Goal: Task Accomplishment & Management: Complete application form

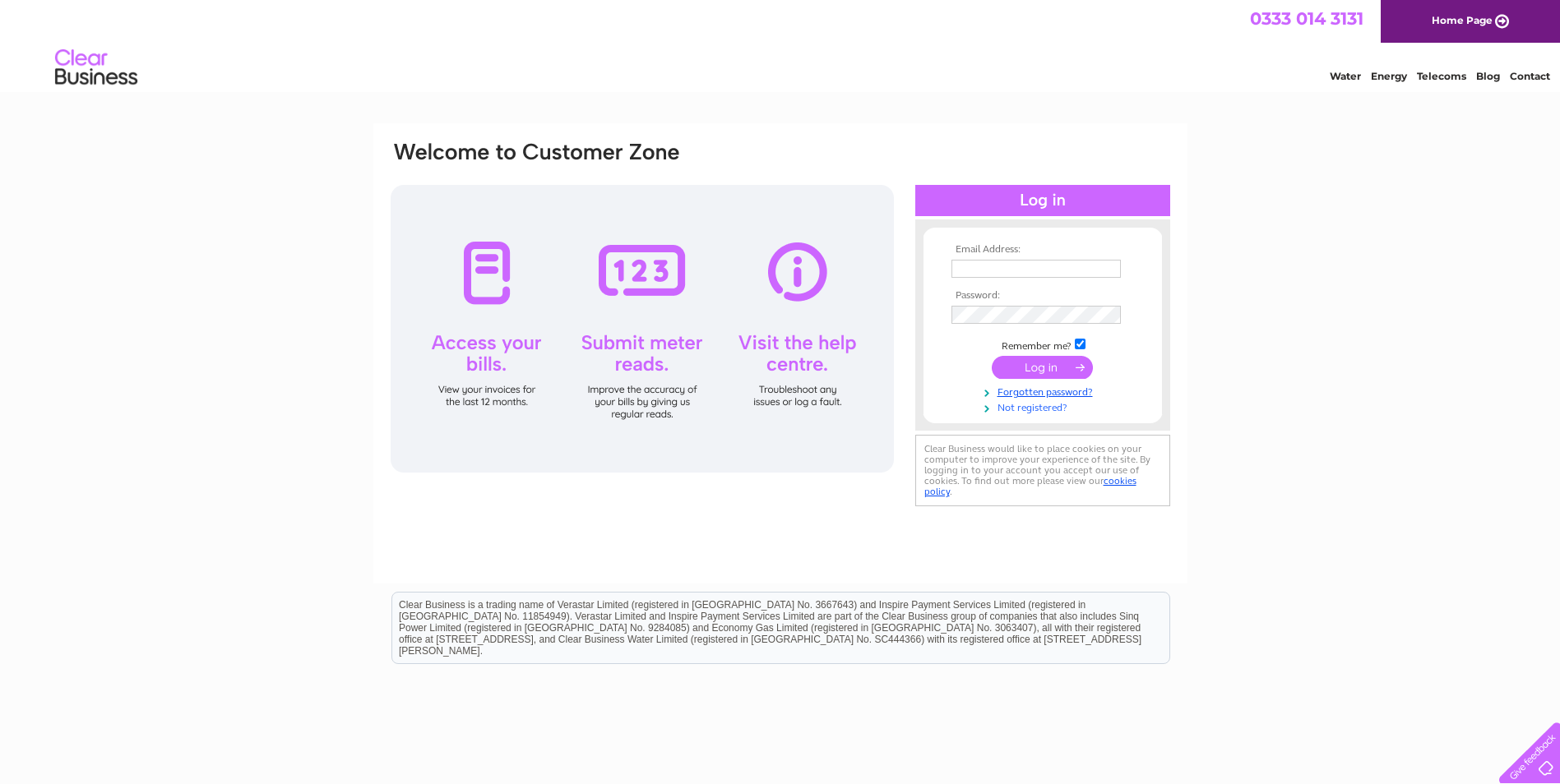
click at [1042, 411] on link "Not registered?" at bounding box center [1044, 407] width 187 height 16
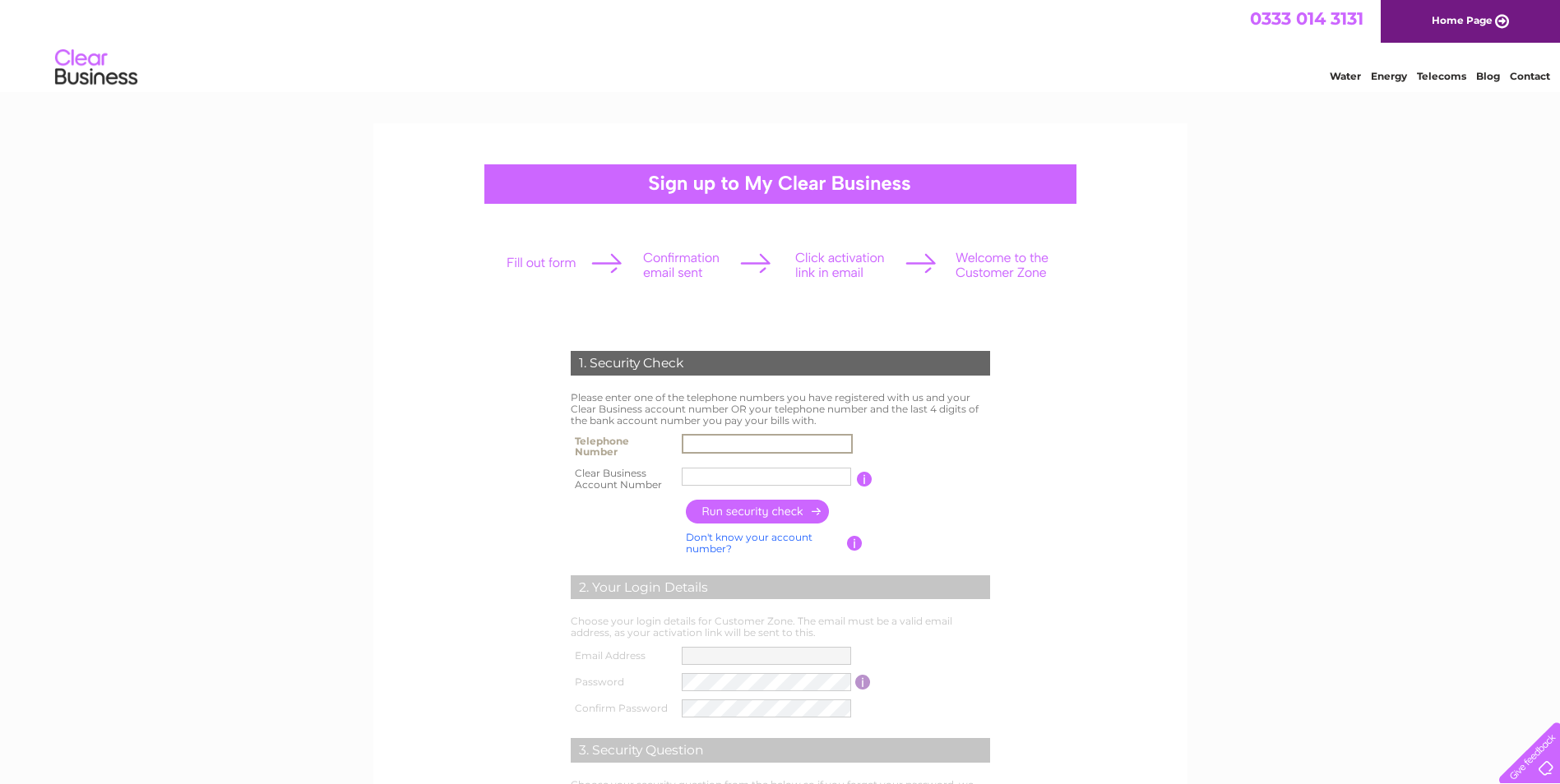
click at [770, 436] on input "text" at bounding box center [767, 444] width 171 height 20
type input "01224825097"
click at [693, 477] on input "text" at bounding box center [767, 477] width 171 height 20
click at [785, 512] on input "button" at bounding box center [758, 512] width 145 height 24
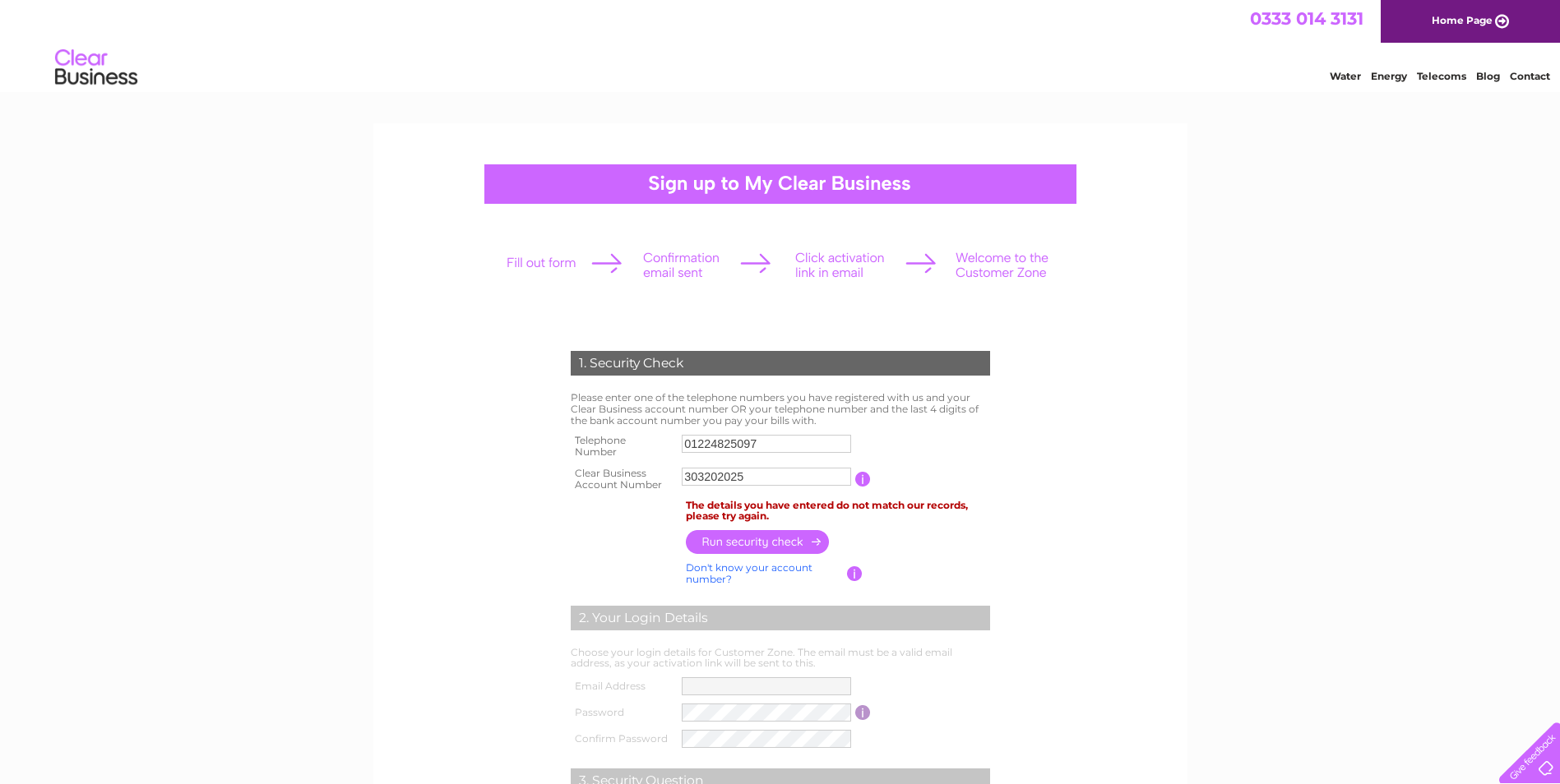
click at [756, 479] on input "303202025" at bounding box center [767, 477] width 170 height 18
type input "3"
type input "30320258"
click at [768, 545] on input "button" at bounding box center [758, 542] width 145 height 24
click at [1537, 773] on div at bounding box center [1526, 749] width 68 height 68
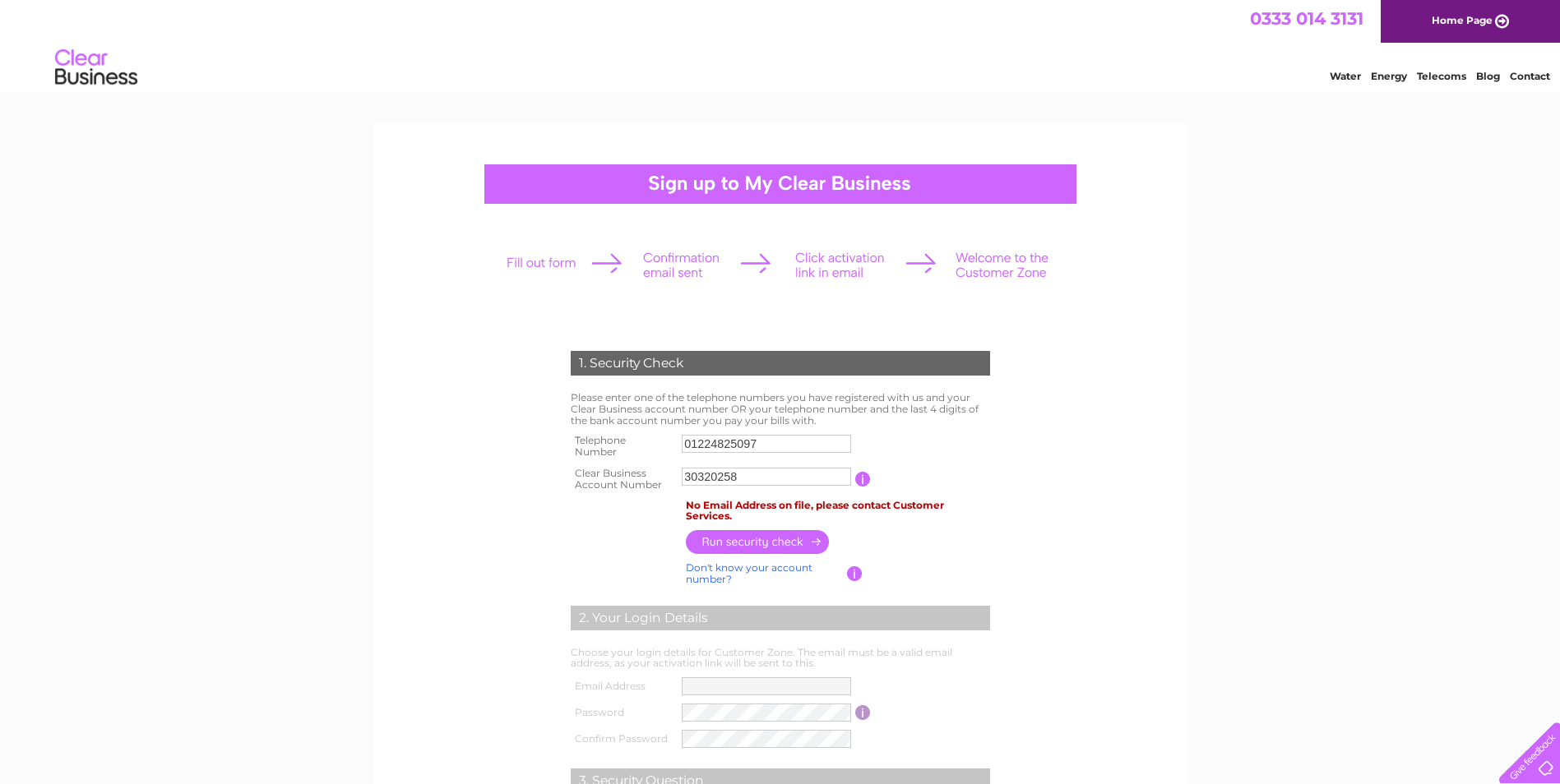
click at [1354, 74] on link "Water" at bounding box center [1344, 76] width 31 height 12
